Goal: Information Seeking & Learning: Understand process/instructions

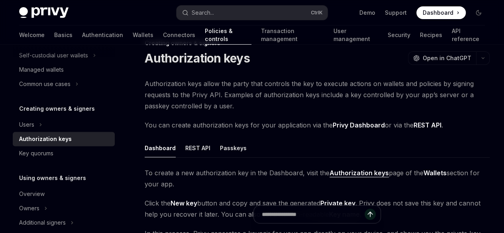
scroll to position [24, 0]
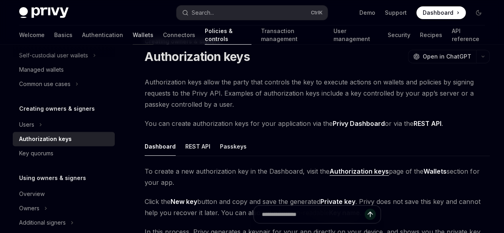
click at [133, 35] on link "Wallets" at bounding box center [143, 35] width 21 height 19
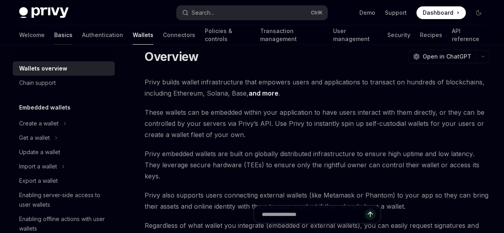
click at [54, 37] on link "Basics" at bounding box center [63, 35] width 18 height 19
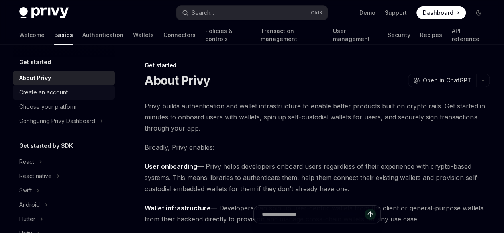
click at [60, 94] on div "Create an account" at bounding box center [43, 93] width 49 height 10
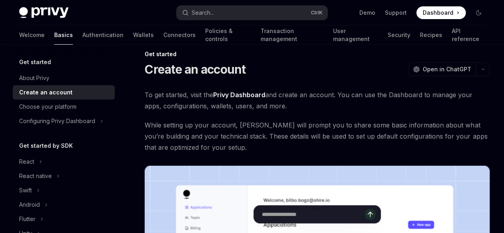
scroll to position [10, 0]
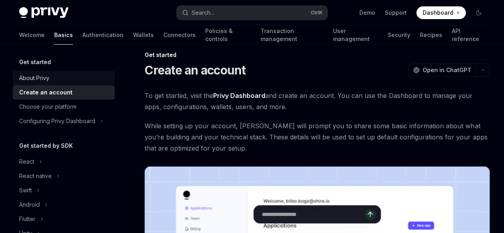
click at [50, 79] on div "About Privy" at bounding box center [64, 78] width 91 height 10
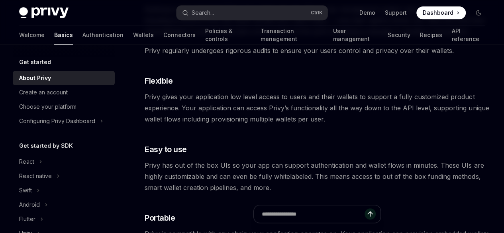
scroll to position [363, 0]
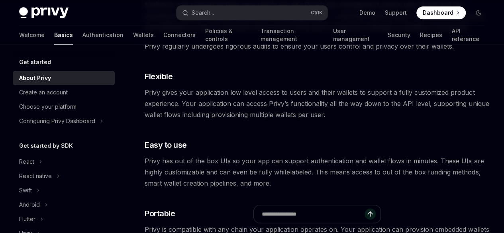
click at [267, 33] on span "Nothing is more important than your user’s security. Privy’s key management sys…" at bounding box center [317, 15] width 345 height 33
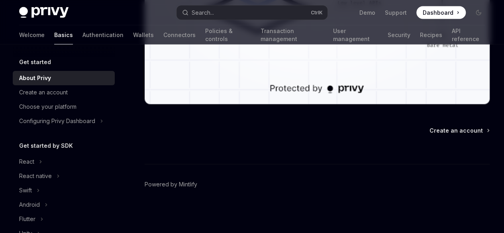
scroll to position [837, 0]
click at [430, 135] on span "Create an account" at bounding box center [456, 131] width 53 height 8
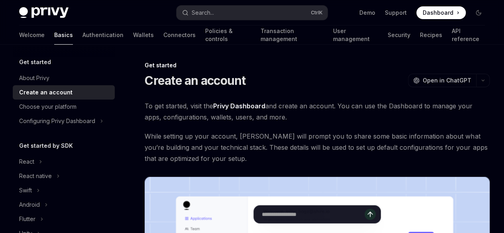
type textarea "*"
